Goal: Information Seeking & Learning: Find specific fact

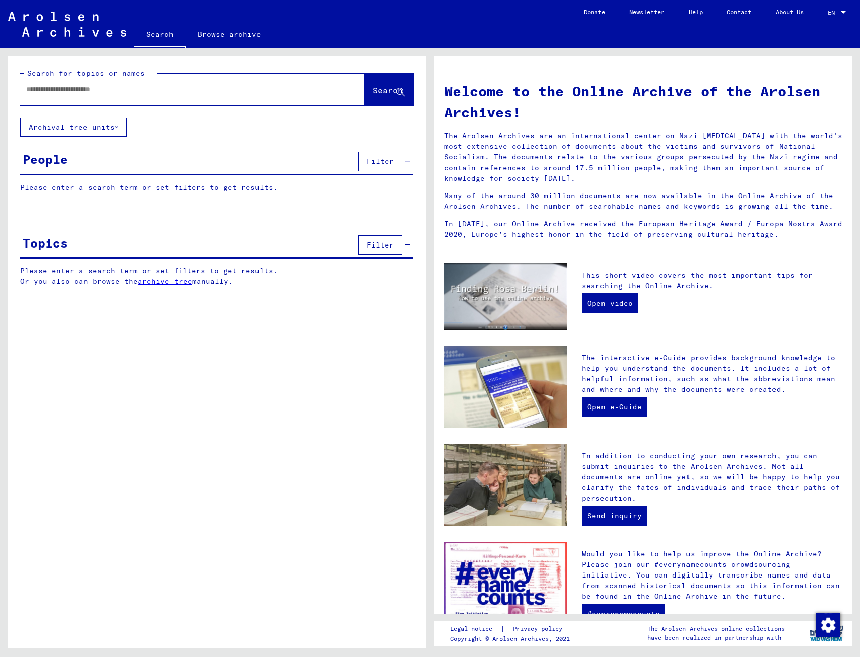
click at [112, 96] on div at bounding box center [177, 89] width 314 height 23
click at [123, 90] on input "text" at bounding box center [180, 89] width 308 height 11
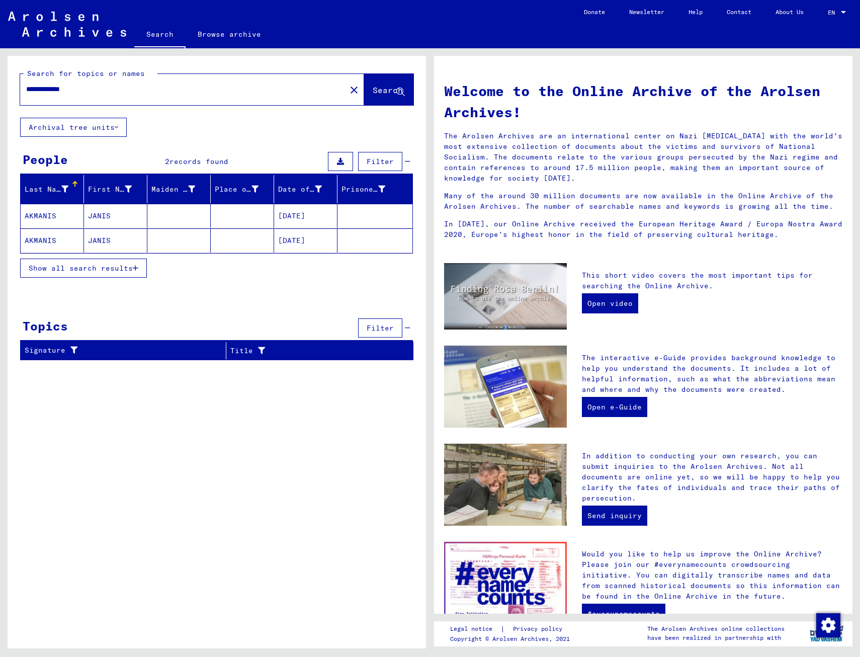
click at [50, 219] on mat-cell "AKMANIS" at bounding box center [52, 216] width 63 height 24
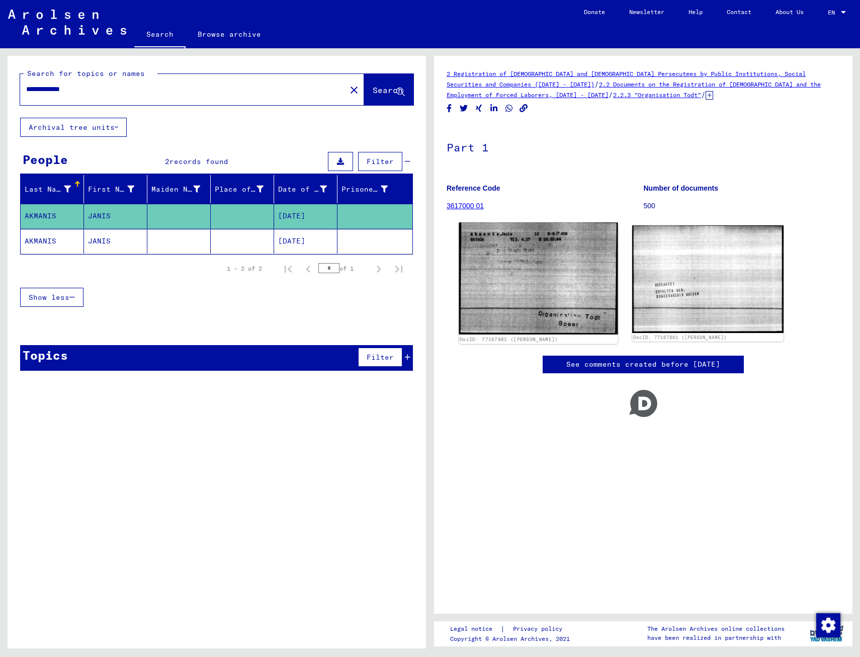
click at [519, 254] on img at bounding box center [538, 278] width 159 height 112
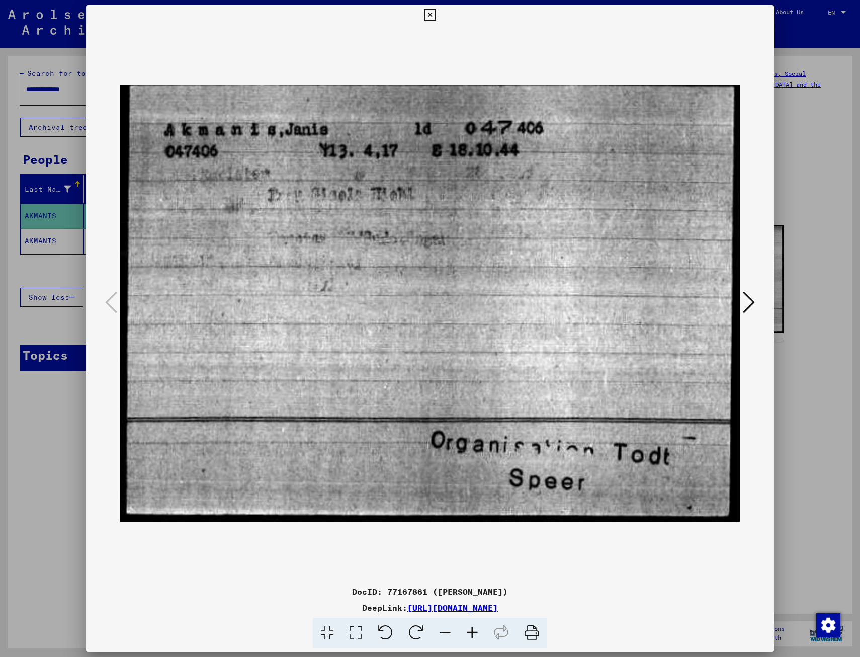
click at [754, 297] on icon at bounding box center [749, 302] width 12 height 24
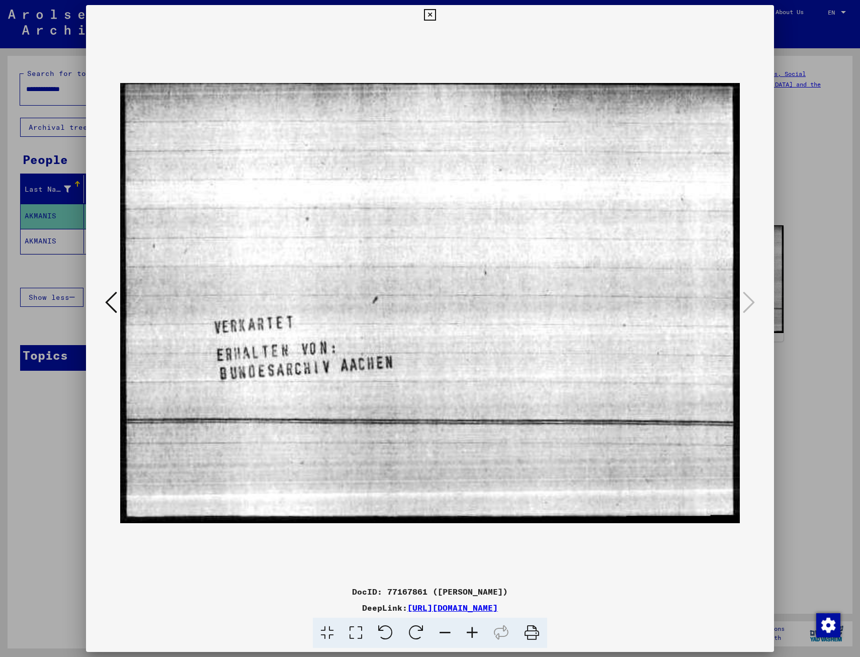
click at [431, 13] on icon at bounding box center [430, 15] width 12 height 12
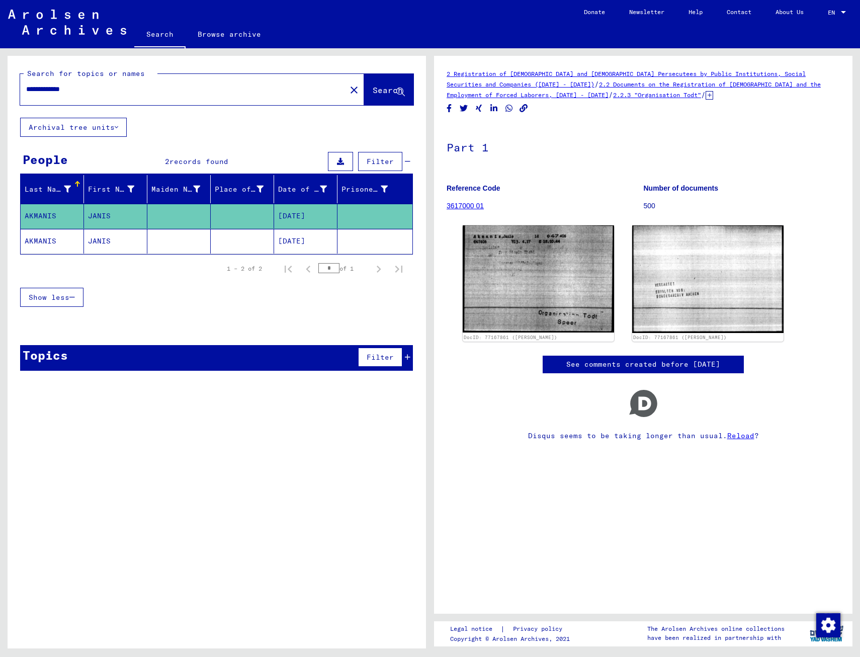
click at [130, 214] on mat-cell "JANIS" at bounding box center [115, 216] width 63 height 25
click at [535, 271] on img at bounding box center [538, 278] width 159 height 112
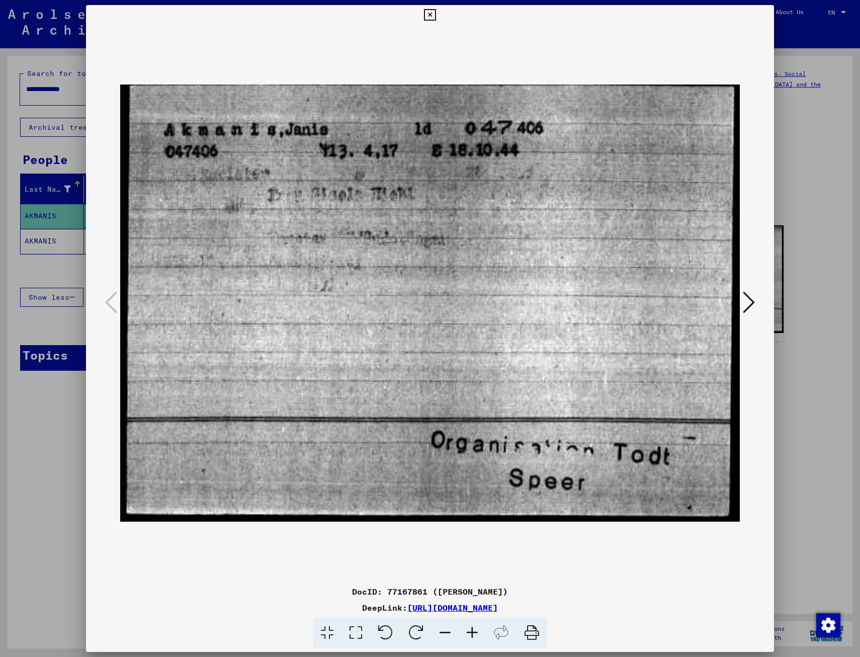
click at [751, 303] on icon at bounding box center [749, 302] width 12 height 24
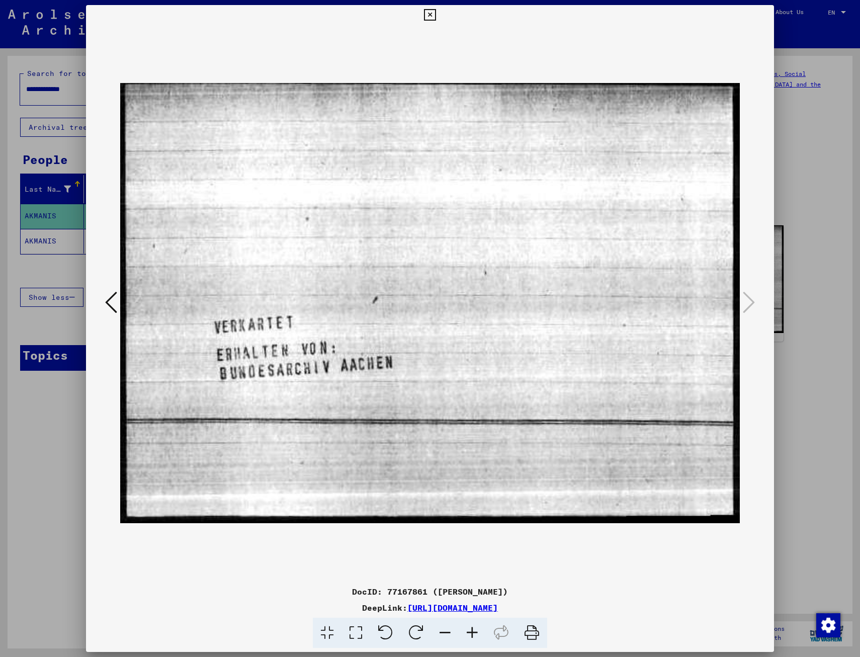
click at [112, 303] on icon at bounding box center [111, 302] width 12 height 24
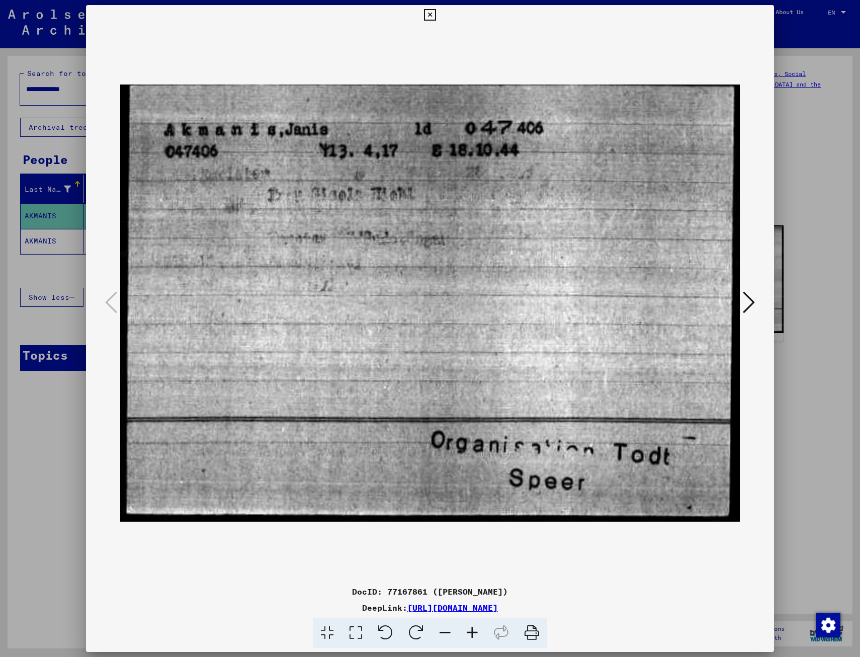
click at [431, 16] on icon at bounding box center [430, 15] width 12 height 12
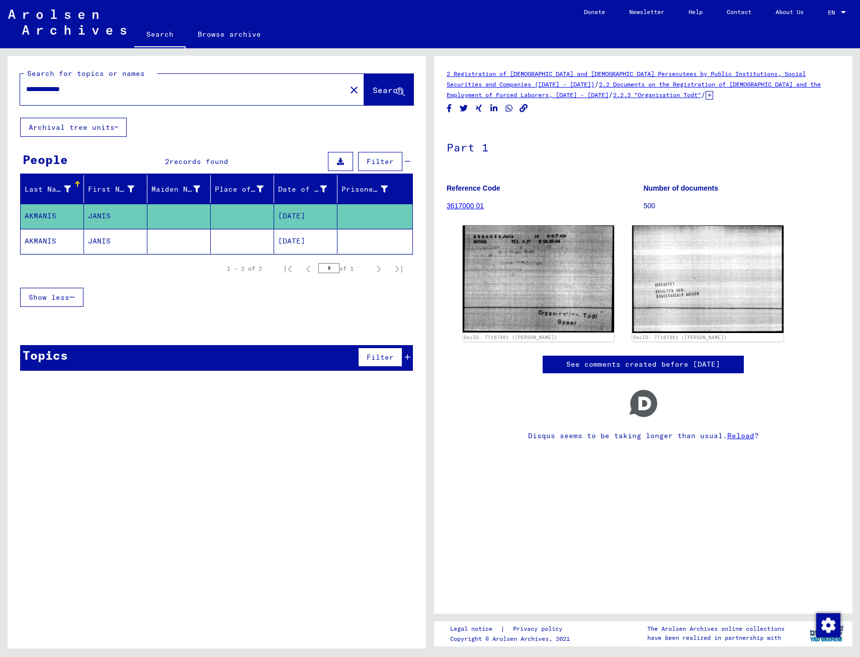
click at [113, 86] on input "**********" at bounding box center [183, 89] width 314 height 11
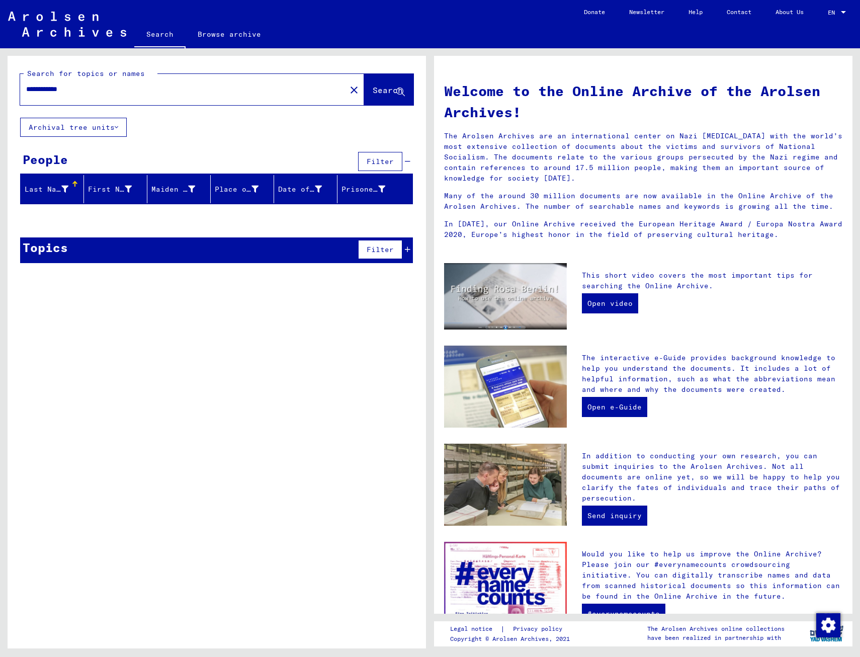
click at [75, 85] on input "**********" at bounding box center [180, 89] width 308 height 11
type input "**********"
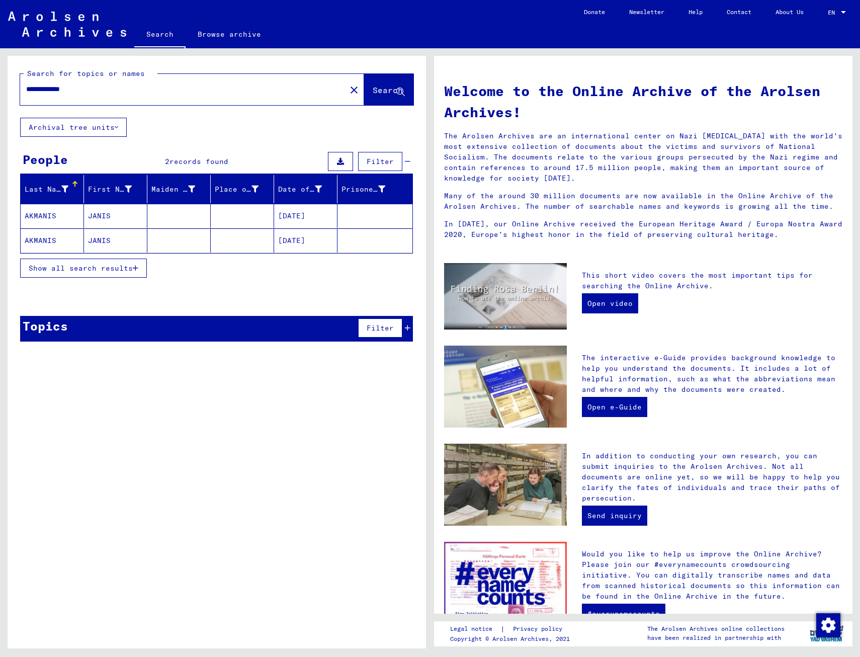
click at [109, 268] on span "Show all search results" at bounding box center [81, 267] width 104 height 9
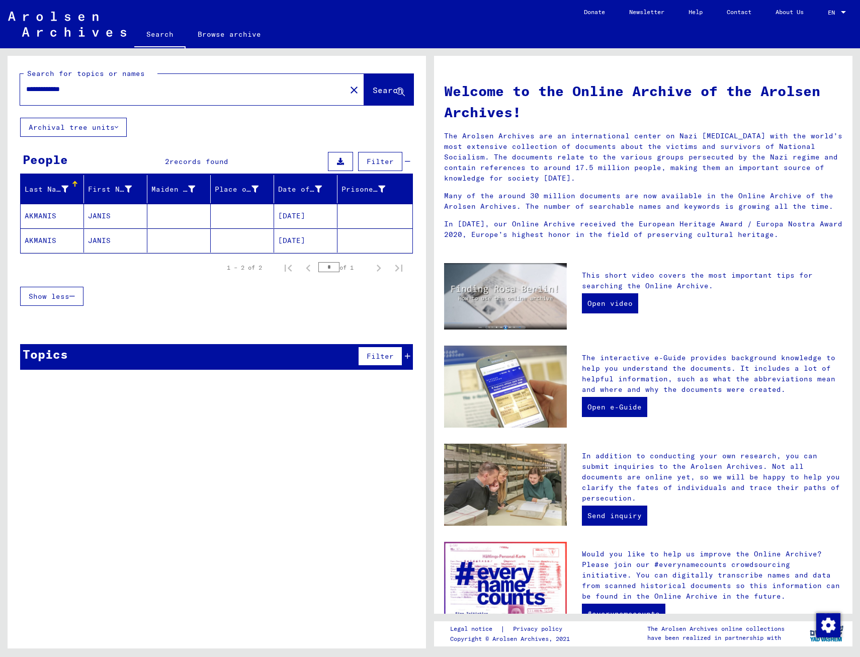
click at [309, 240] on mat-cell "[DATE]" at bounding box center [305, 240] width 63 height 24
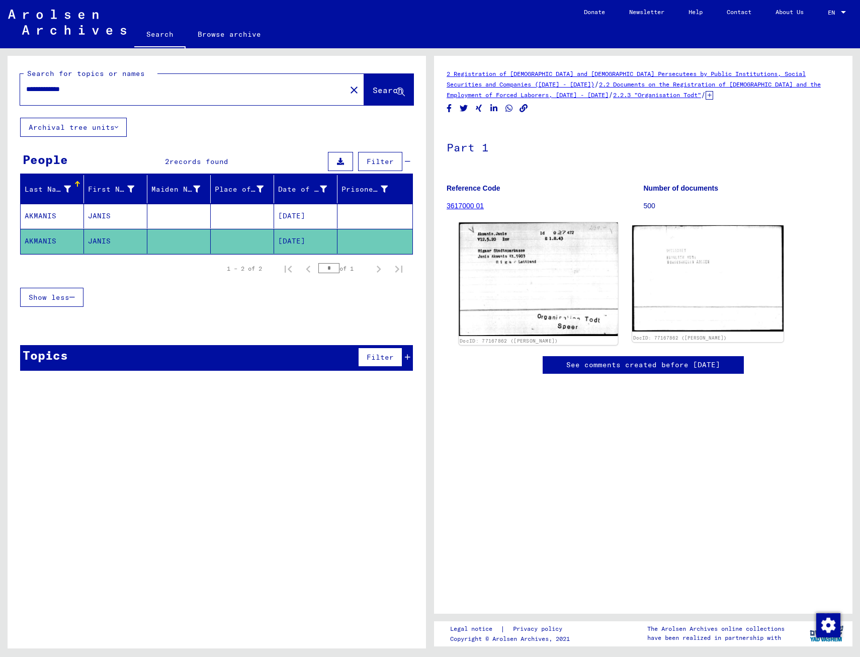
click at [539, 273] on img at bounding box center [538, 279] width 159 height 114
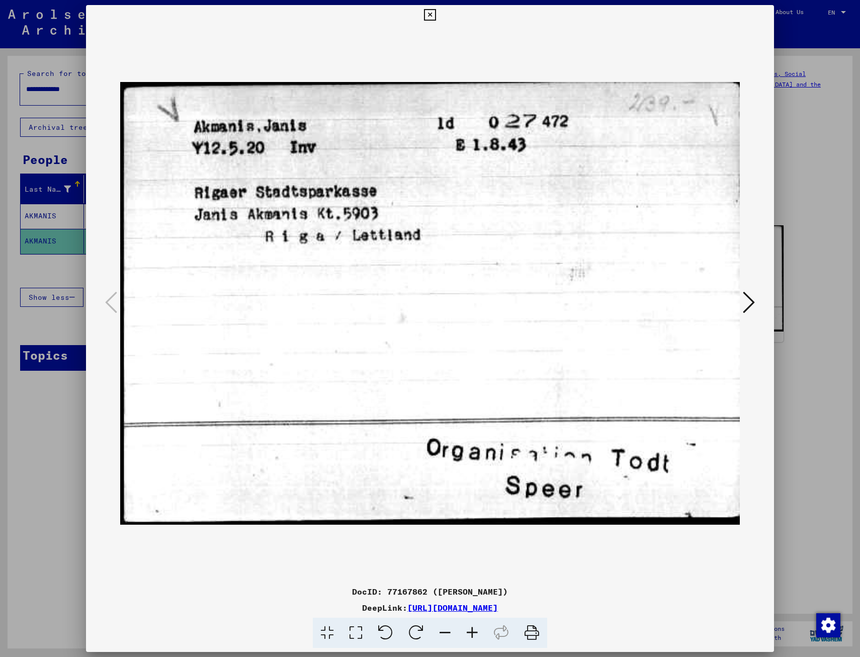
click at [428, 14] on icon at bounding box center [430, 15] width 12 height 12
